Goal: Task Accomplishment & Management: Use online tool/utility

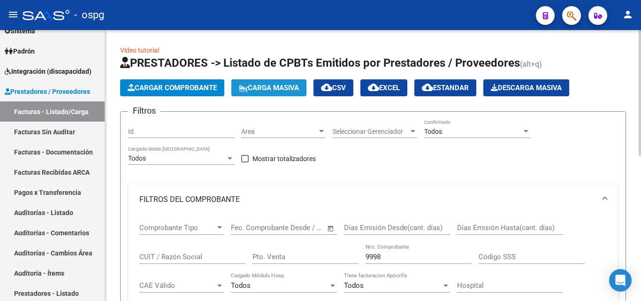
click at [278, 89] on span "Carga Masiva" at bounding box center [269, 87] width 60 height 8
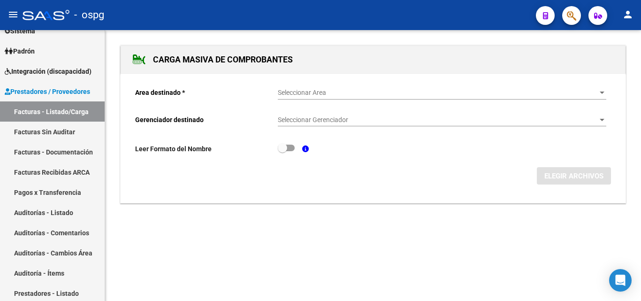
click at [299, 91] on span "Seleccionar Area" at bounding box center [438, 93] width 320 height 8
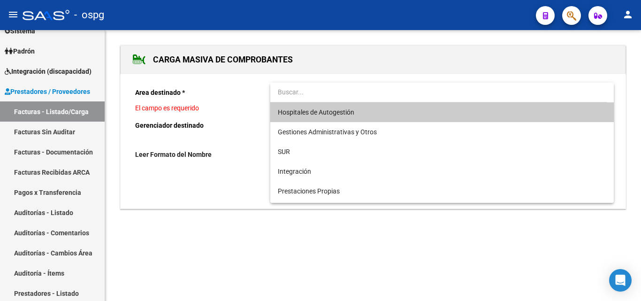
click at [326, 107] on span "Hospitales de Autogestión" at bounding box center [442, 112] width 328 height 20
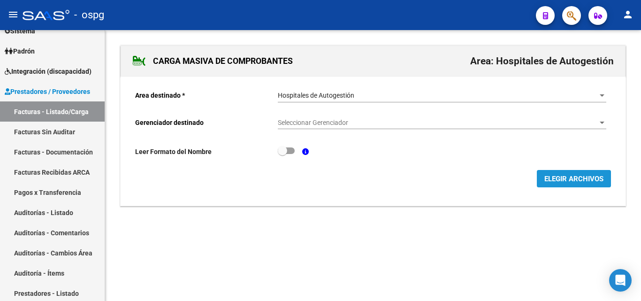
click at [557, 178] on span "ELEGIR ARCHIVOS" at bounding box center [573, 179] width 59 height 8
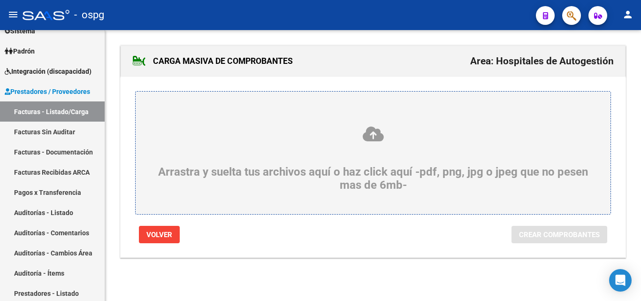
click at [353, 150] on div "Arrastra y suelta tus archivos aquí o haz click aquí -pdf, png, jpg o jpeg que …" at bounding box center [373, 158] width 430 height 66
click at [0, 0] on input "Arrastra y suelta tus archivos aquí o haz click aquí -pdf, png, jpg o jpeg que …" at bounding box center [0, 0] width 0 height 0
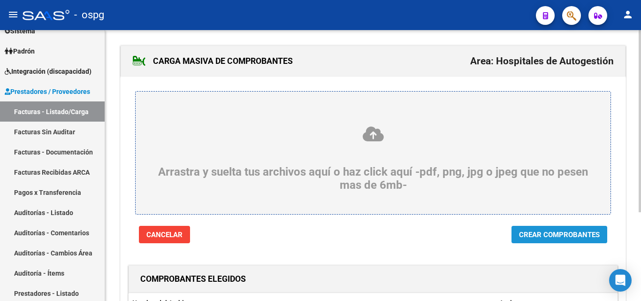
click at [558, 238] on span "Crear Comprobantes" at bounding box center [559, 234] width 81 height 8
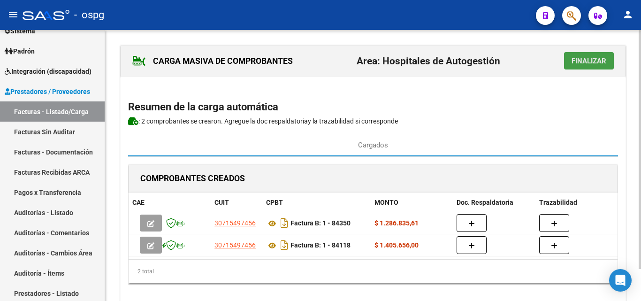
click at [586, 61] on span "Finalizar" at bounding box center [588, 61] width 35 height 8
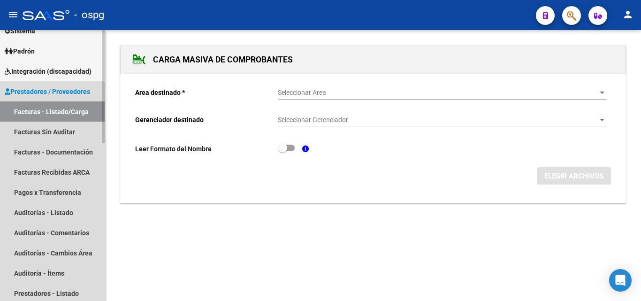
click at [48, 109] on link "Facturas - Listado/Carga" at bounding box center [52, 111] width 105 height 20
